Goal: Information Seeking & Learning: Learn about a topic

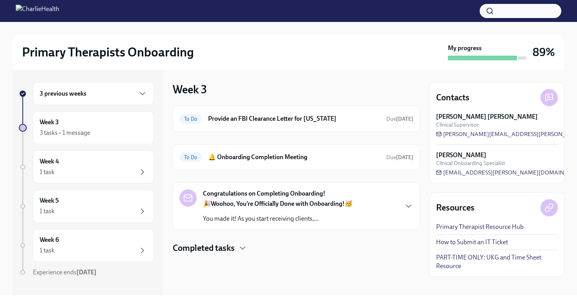
click at [252, 219] on p "You made it! As you start receiving clients,..." at bounding box center [278, 219] width 150 height 9
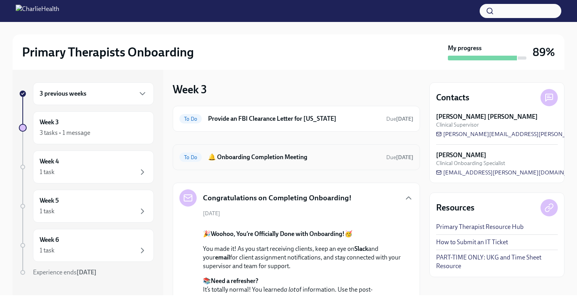
click at [256, 151] on div "To Do 🔔 Onboarding Completion Meeting Due [DATE]" at bounding box center [296, 157] width 234 height 13
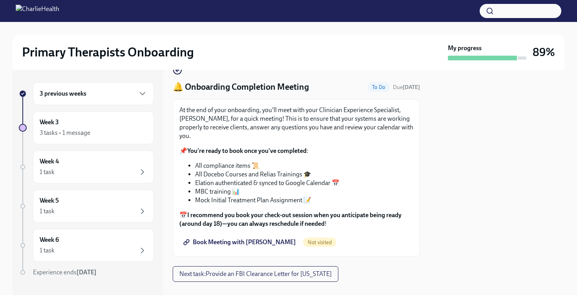
scroll to position [18, 0]
click at [224, 239] on span "Book Meeting with [PERSON_NAME]" at bounding box center [240, 242] width 111 height 8
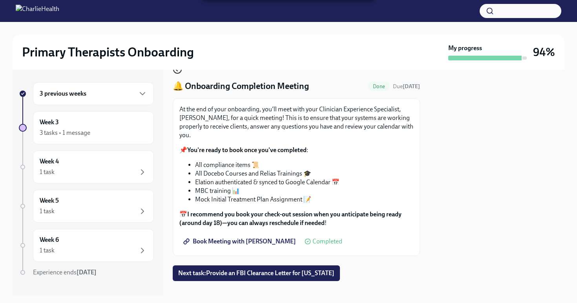
click at [177, 70] on icon "button" at bounding box center [177, 69] width 2 height 3
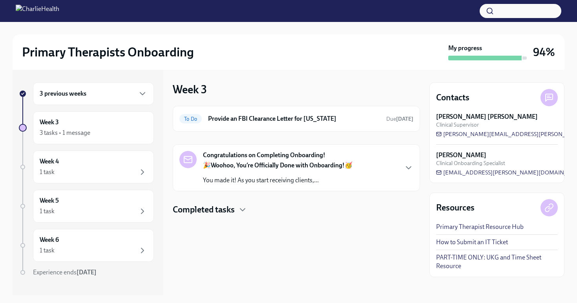
click at [235, 171] on div "🎉 Woohoo, You’re Officially Done with Onboarding! 🥳 You made it! As you start r…" at bounding box center [278, 173] width 150 height 24
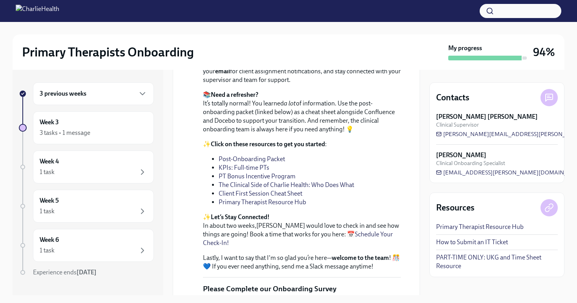
scroll to position [206, 0]
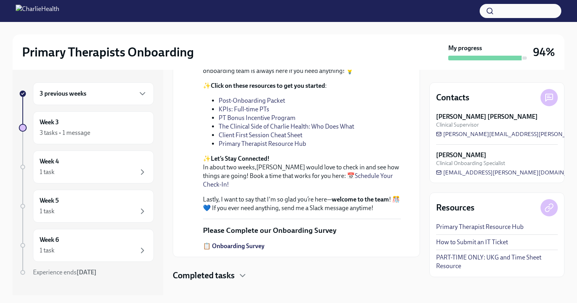
click at [243, 104] on link "Post-Onboarding Packet" at bounding box center [252, 100] width 66 height 7
click at [250, 113] on link "KPIs: Full-time PTs" at bounding box center [244, 109] width 51 height 7
click at [269, 122] on link "PT Bonus Incentive Program" at bounding box center [257, 117] width 77 height 7
click at [274, 130] on link "The Clinical Side of Charlie Health: Who Does What" at bounding box center [286, 126] width 135 height 7
click at [286, 139] on link "Client First Session Cheat Sheet" at bounding box center [261, 134] width 84 height 7
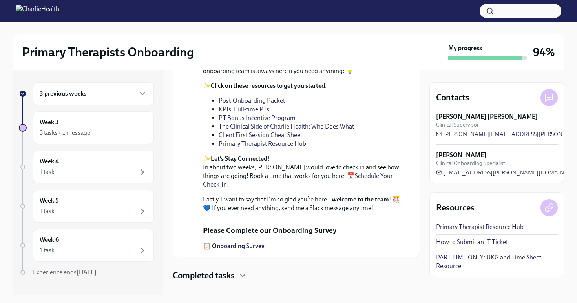
click at [266, 148] on link "Primary Therapist Resource Hub" at bounding box center [263, 143] width 88 height 7
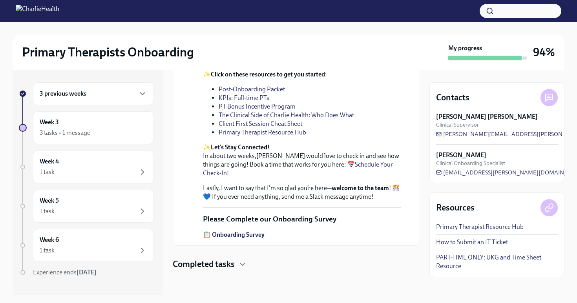
scroll to position [299, 0]
click at [249, 235] on strong "📋 Onboarding Survey" at bounding box center [234, 234] width 62 height 7
